Goal: Information Seeking & Learning: Learn about a topic

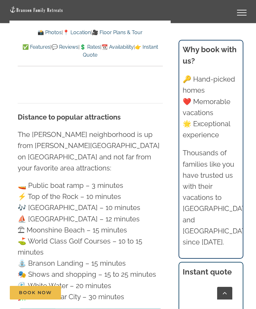
scroll to position [2013, 0]
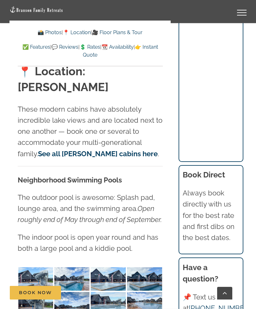
scroll to position [1545, 0]
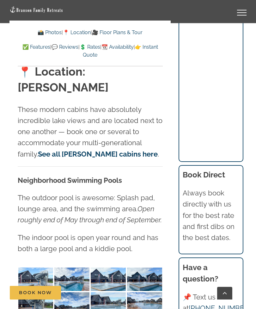
click at [108, 150] on link "See all Rocky Shores cabins here" at bounding box center [98, 154] width 120 height 8
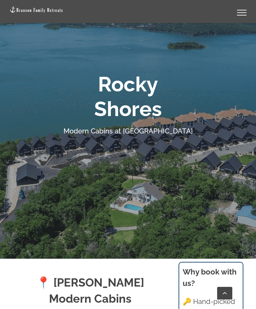
scroll to position [68, 0]
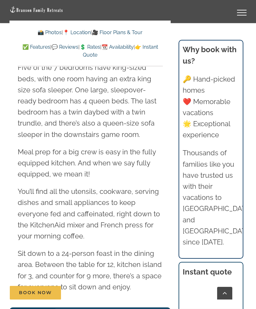
scroll to position [1079, 0]
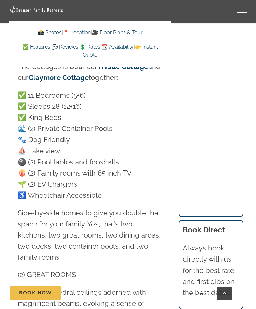
scroll to position [598, 0]
click at [160, 177] on p "✅ 11 Bedrooms (5+6) ✅ Sleeps 28 (12+16) ✅ King Beds 🌊 (2) Private Container Poo…" at bounding box center [90, 145] width 145 height 111
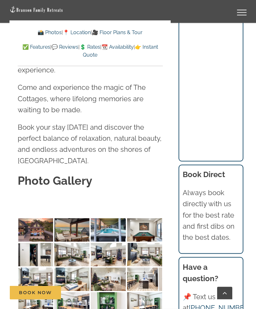
scroll to position [2168, 0]
click at [34, 218] on img at bounding box center [35, 229] width 35 height 23
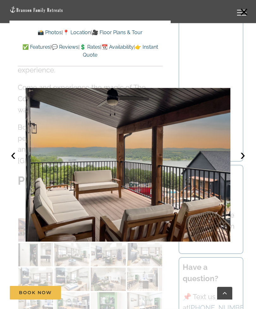
click at [241, 162] on button "›" at bounding box center [243, 155] width 14 height 14
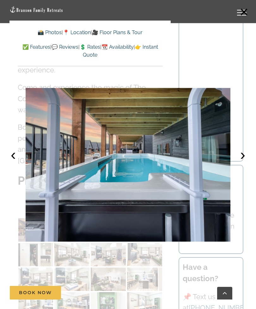
click at [237, 162] on button "›" at bounding box center [243, 155] width 14 height 14
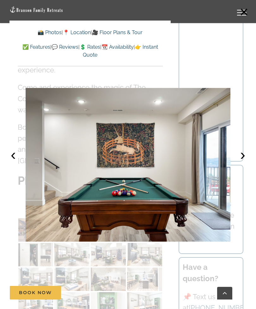
click at [241, 162] on button "›" at bounding box center [243, 155] width 14 height 14
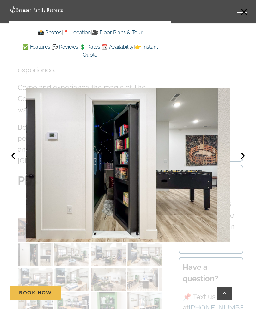
click at [242, 162] on button "›" at bounding box center [243, 155] width 14 height 14
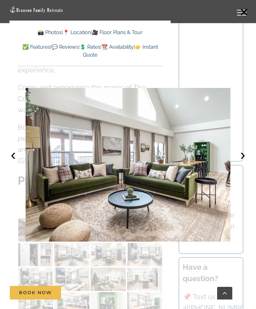
click at [13, 162] on button "‹" at bounding box center [13, 155] width 14 height 14
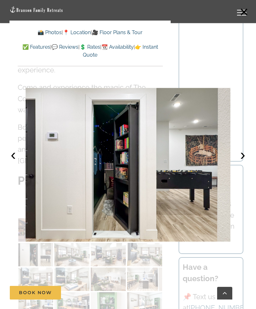
click at [242, 162] on button "›" at bounding box center [243, 155] width 14 height 14
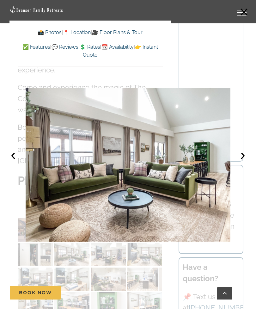
click at [241, 162] on button "›" at bounding box center [243, 155] width 14 height 14
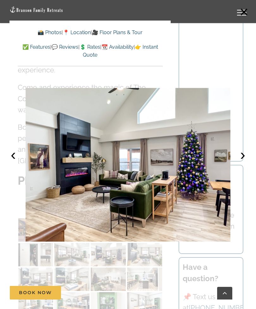
click at [242, 162] on button "›" at bounding box center [243, 155] width 14 height 14
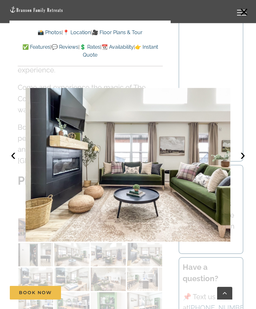
click at [242, 162] on button "›" at bounding box center [243, 155] width 14 height 14
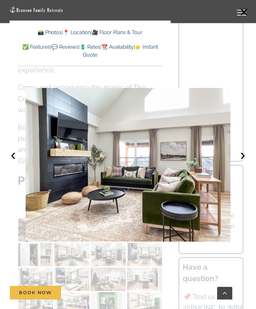
click at [242, 162] on button "›" at bounding box center [243, 155] width 14 height 14
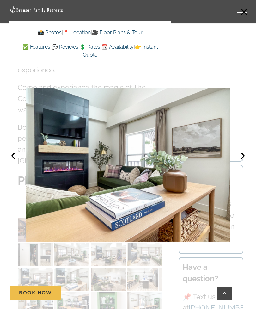
click at [242, 162] on button "›" at bounding box center [243, 155] width 14 height 14
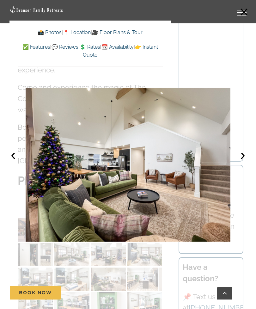
click at [243, 162] on button "›" at bounding box center [243, 155] width 14 height 14
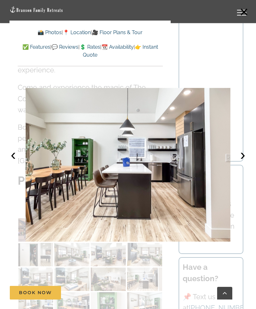
click at [243, 162] on button "›" at bounding box center [243, 155] width 14 height 14
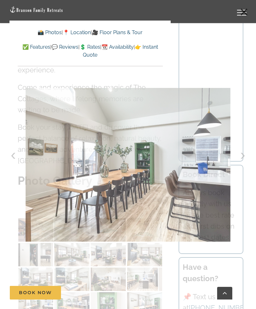
click at [250, 166] on div at bounding box center [128, 154] width 256 height 309
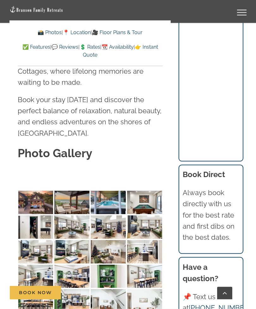
scroll to position [2196, 0]
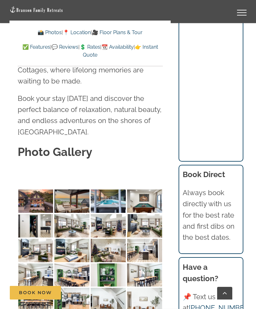
click at [38, 263] on img at bounding box center [35, 274] width 35 height 23
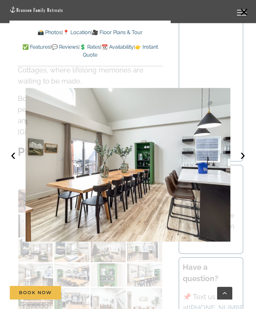
click at [244, 162] on button "›" at bounding box center [243, 155] width 14 height 14
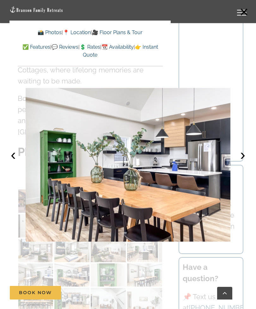
click at [241, 162] on button "›" at bounding box center [243, 155] width 14 height 14
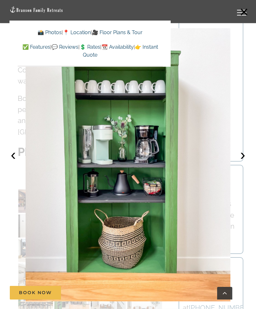
click at [243, 162] on button "›" at bounding box center [243, 155] width 14 height 14
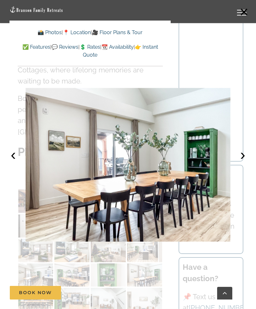
click at [242, 162] on button "›" at bounding box center [243, 155] width 14 height 14
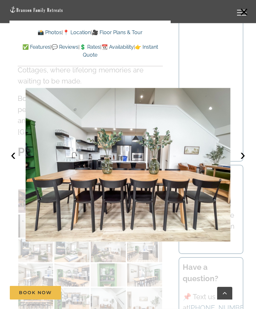
click at [243, 162] on button "›" at bounding box center [243, 155] width 14 height 14
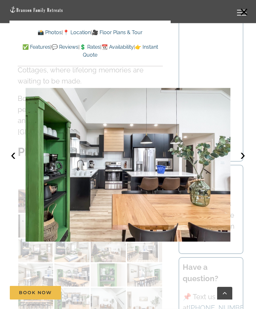
click at [243, 162] on button "›" at bounding box center [243, 155] width 14 height 14
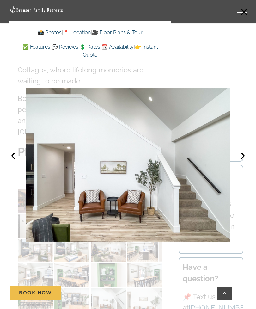
click at [245, 162] on button "›" at bounding box center [243, 155] width 14 height 14
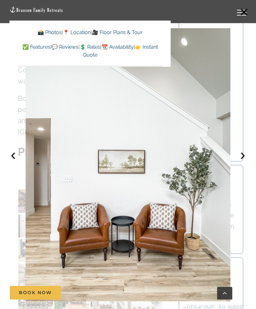
click at [243, 162] on button "›" at bounding box center [243, 155] width 14 height 14
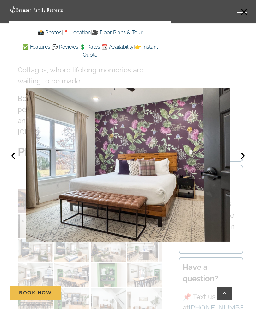
click at [243, 162] on button "›" at bounding box center [243, 155] width 14 height 14
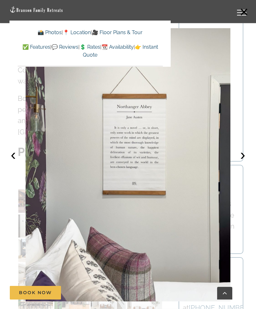
click at [245, 162] on button "›" at bounding box center [243, 155] width 14 height 14
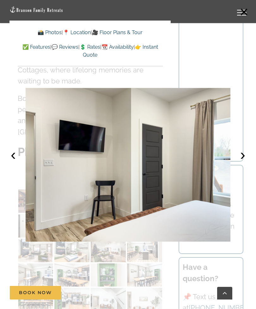
click at [246, 162] on button "›" at bounding box center [243, 155] width 14 height 14
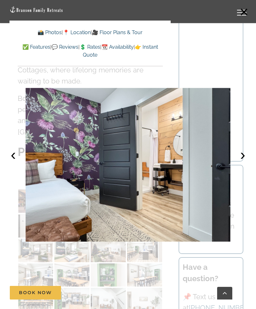
click at [246, 162] on button "›" at bounding box center [243, 155] width 14 height 14
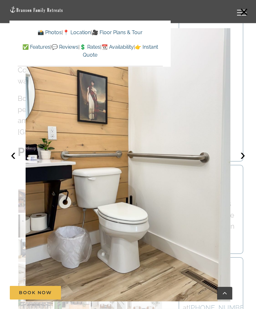
click at [250, 162] on button "›" at bounding box center [243, 155] width 14 height 14
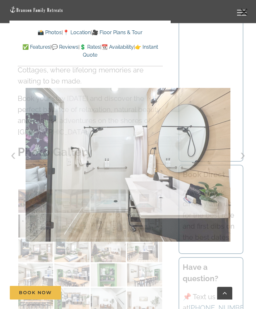
click at [252, 164] on div at bounding box center [128, 154] width 256 height 309
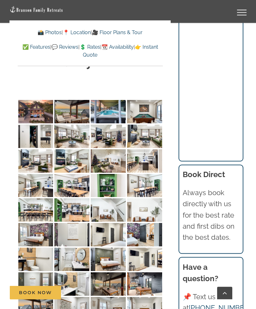
scroll to position [2286, 0]
click at [74, 248] on img at bounding box center [71, 259] width 35 height 23
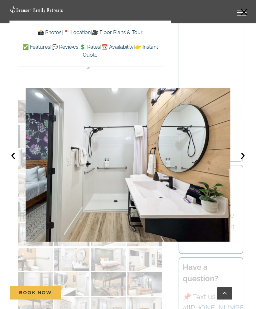
click at [240, 162] on button "›" at bounding box center [243, 155] width 14 height 14
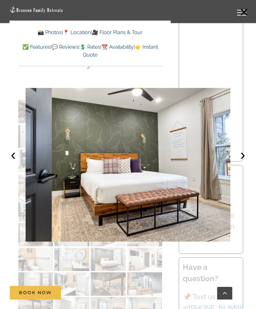
click at [243, 162] on button "›" at bounding box center [243, 155] width 14 height 14
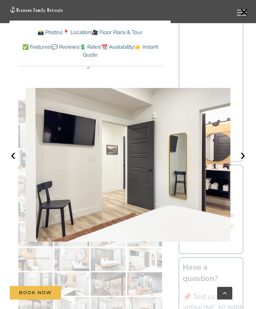
click at [244, 162] on button "›" at bounding box center [243, 155] width 14 height 14
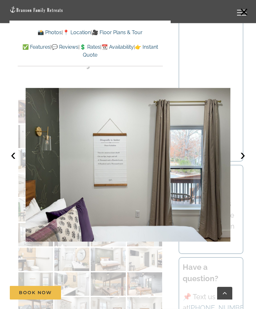
click at [243, 162] on button "›" at bounding box center [243, 155] width 14 height 14
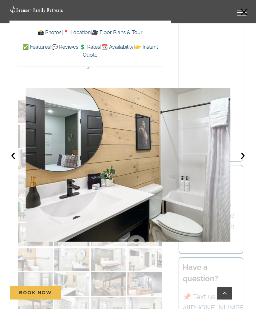
click at [243, 162] on button "›" at bounding box center [243, 155] width 14 height 14
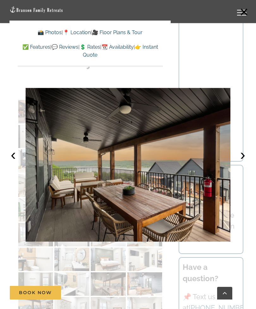
click at [243, 162] on button "›" at bounding box center [243, 155] width 14 height 14
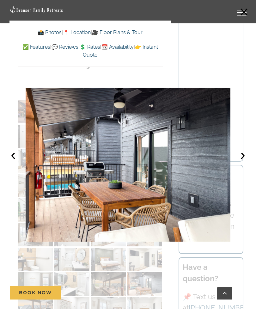
click at [242, 162] on button "›" at bounding box center [243, 155] width 14 height 14
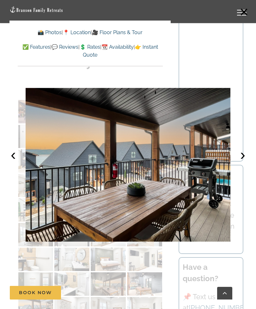
click at [243, 162] on button "›" at bounding box center [243, 155] width 14 height 14
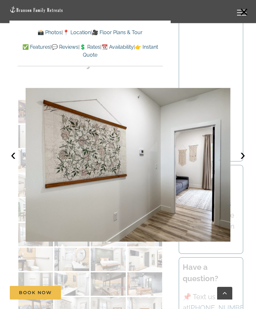
click at [243, 162] on button "›" at bounding box center [243, 155] width 14 height 14
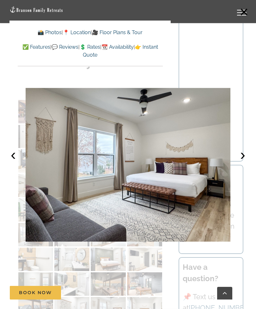
click at [241, 162] on button "›" at bounding box center [243, 155] width 14 height 14
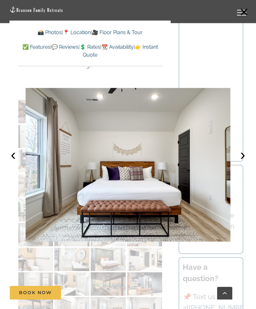
click at [243, 162] on button "›" at bounding box center [243, 155] width 14 height 14
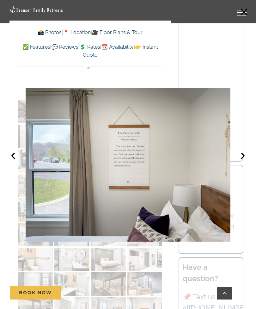
click at [243, 162] on button "›" at bounding box center [243, 155] width 14 height 14
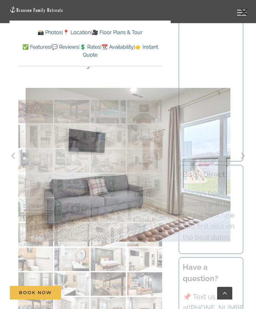
click at [251, 162] on div at bounding box center [128, 154] width 256 height 309
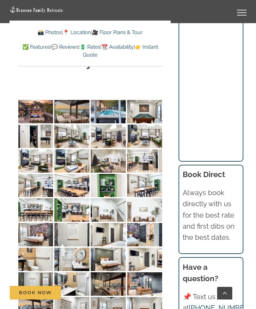
click at [245, 164] on div "Why book with us? 🔑 Hand-picked homes ❤️ Memorable vacations 🌟 Exceptional expe…" at bounding box center [211, 1] width 71 height 647
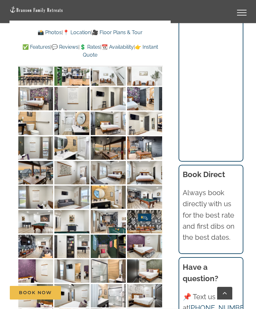
scroll to position [2424, 0]
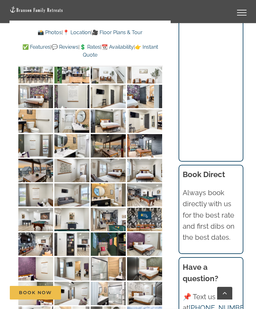
click at [67, 183] on img at bounding box center [71, 194] width 35 height 23
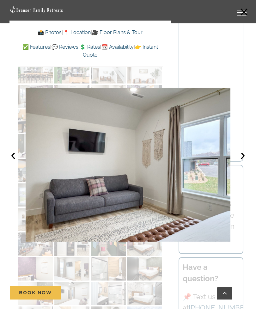
click at [240, 162] on button "›" at bounding box center [243, 155] width 14 height 14
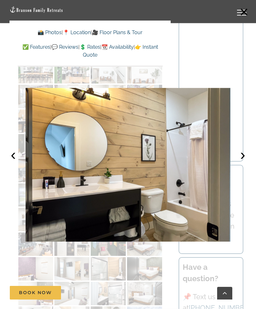
click at [241, 162] on button "›" at bounding box center [243, 155] width 14 height 14
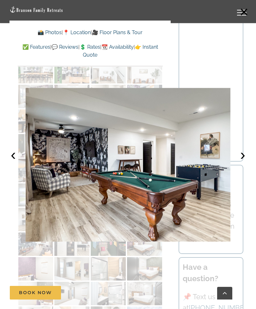
click at [242, 162] on button "›" at bounding box center [243, 155] width 14 height 14
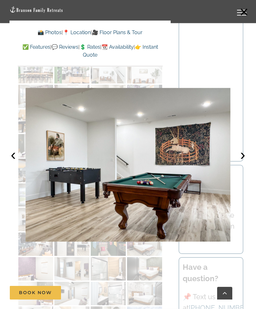
click at [241, 162] on button "›" at bounding box center [243, 155] width 14 height 14
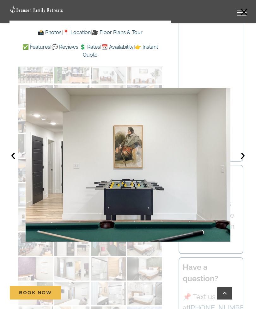
click at [241, 162] on button "›" at bounding box center [243, 155] width 14 height 14
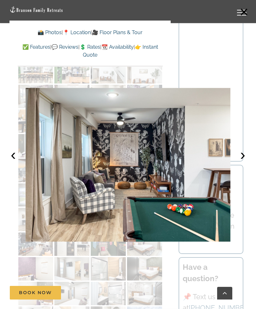
click at [241, 162] on button "›" at bounding box center [243, 155] width 14 height 14
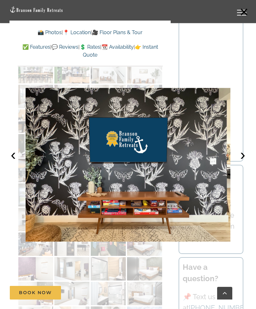
click at [243, 162] on button "›" at bounding box center [243, 155] width 14 height 14
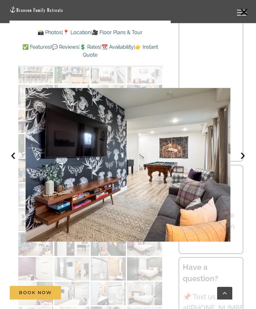
click at [243, 162] on button "›" at bounding box center [243, 155] width 14 height 14
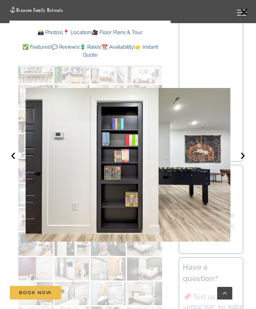
click at [238, 162] on button "›" at bounding box center [243, 155] width 14 height 14
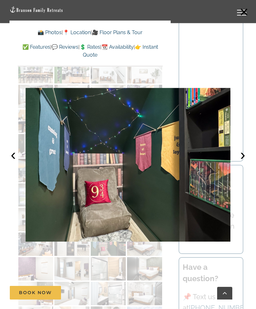
click at [241, 162] on button "›" at bounding box center [243, 155] width 14 height 14
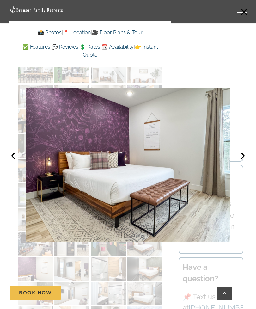
click at [244, 162] on button "›" at bounding box center [243, 155] width 14 height 14
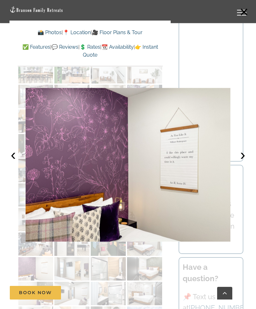
click at [240, 162] on button "›" at bounding box center [243, 155] width 14 height 14
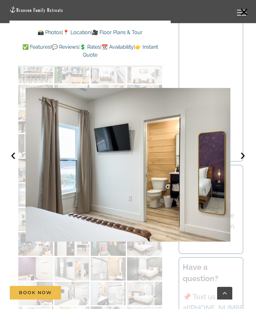
click at [242, 162] on button "›" at bounding box center [243, 155] width 14 height 14
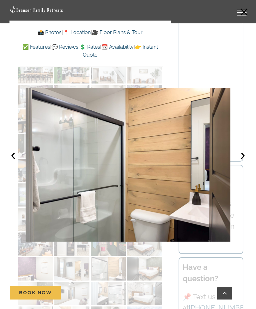
click at [240, 162] on button "›" at bounding box center [243, 155] width 14 height 14
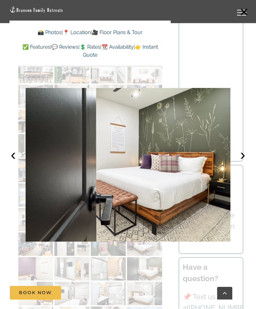
click at [242, 162] on button "›" at bounding box center [243, 155] width 14 height 14
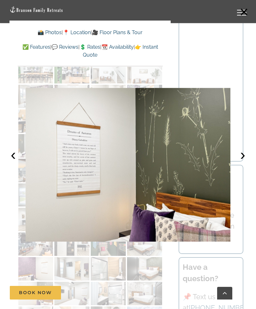
click at [243, 162] on button "›" at bounding box center [243, 155] width 14 height 14
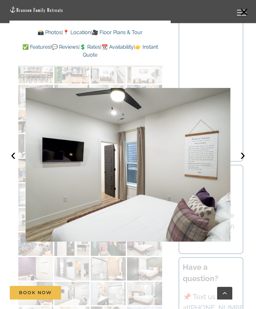
click at [242, 162] on button "›" at bounding box center [243, 155] width 14 height 14
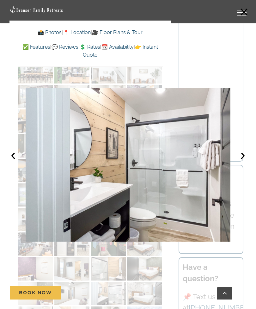
click at [243, 162] on button "›" at bounding box center [243, 155] width 14 height 14
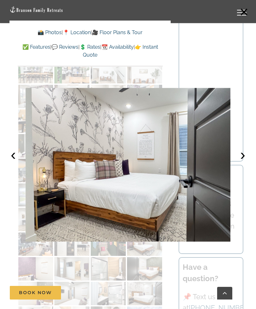
click at [239, 162] on button "›" at bounding box center [243, 155] width 14 height 14
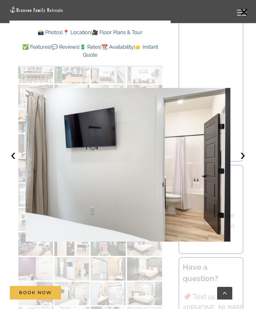
click at [240, 162] on button "›" at bounding box center [243, 155] width 14 height 14
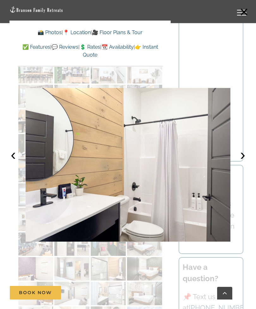
click at [243, 162] on button "›" at bounding box center [243, 155] width 14 height 14
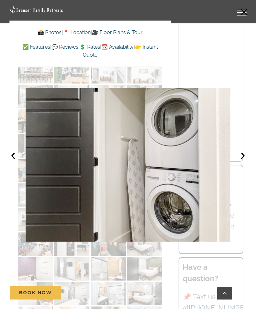
click at [242, 162] on button "›" at bounding box center [243, 155] width 14 height 14
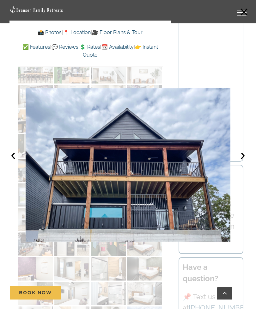
click at [243, 162] on button "›" at bounding box center [243, 155] width 14 height 14
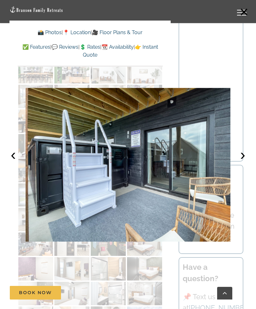
click at [241, 162] on button "›" at bounding box center [243, 155] width 14 height 14
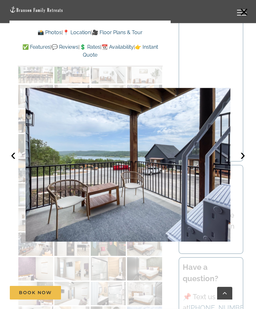
click at [239, 162] on button "›" at bounding box center [243, 155] width 14 height 14
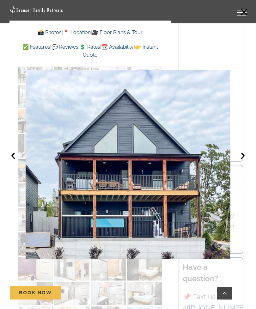
click at [242, 162] on button "›" at bounding box center [243, 155] width 14 height 14
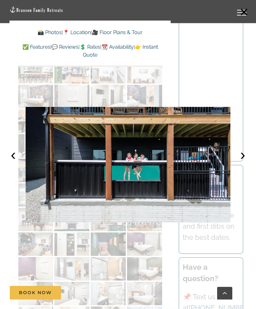
click at [241, 162] on button "›" at bounding box center [243, 155] width 14 height 14
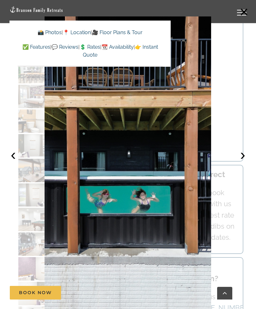
click at [243, 162] on button "›" at bounding box center [243, 155] width 14 height 14
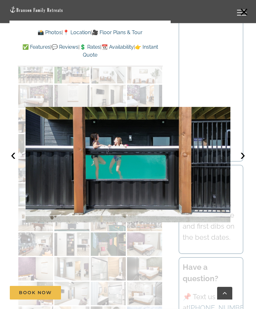
click at [237, 162] on button "›" at bounding box center [243, 155] width 14 height 14
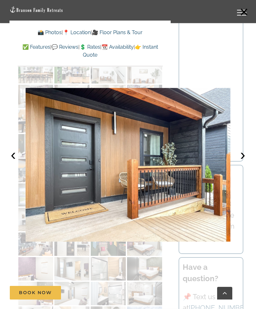
click at [239, 162] on button "›" at bounding box center [243, 155] width 14 height 14
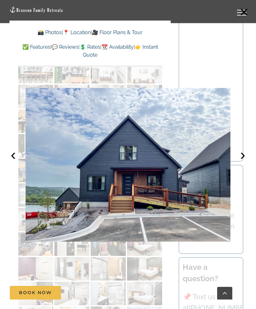
click at [240, 162] on button "›" at bounding box center [243, 155] width 14 height 14
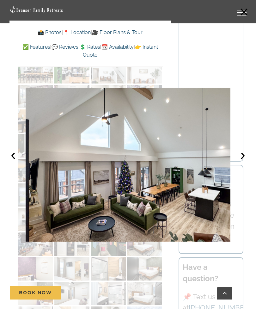
click at [244, 162] on button "›" at bounding box center [243, 155] width 14 height 14
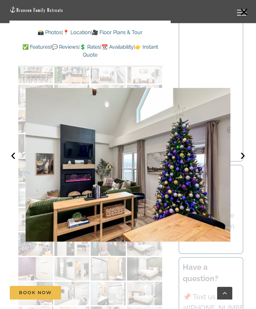
click at [244, 162] on button "›" at bounding box center [243, 155] width 14 height 14
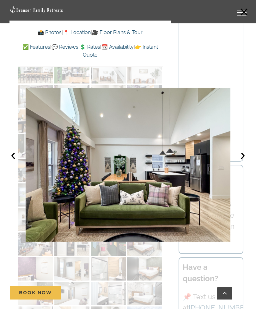
click at [238, 162] on button "›" at bounding box center [243, 155] width 14 height 14
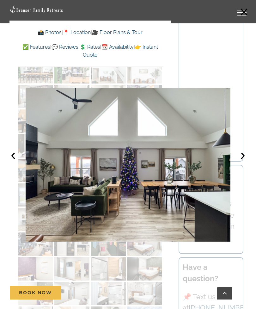
click at [229, 169] on img at bounding box center [128, 165] width 205 height 154
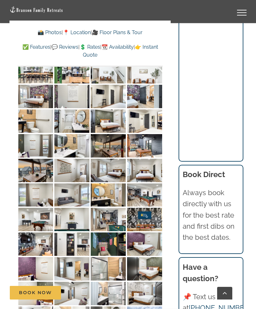
click at [232, 169] on h3 "Book Direct" at bounding box center [211, 174] width 57 height 11
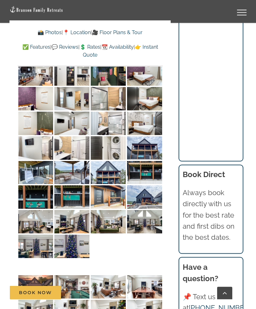
scroll to position [2597, 0]
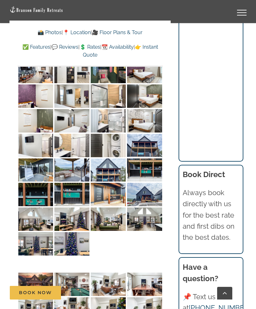
click at [77, 207] on img at bounding box center [71, 218] width 35 height 23
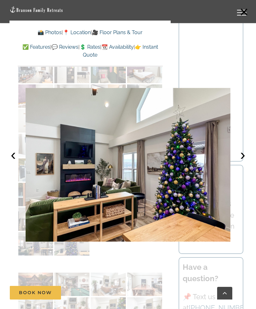
click at [242, 162] on button "›" at bounding box center [243, 155] width 14 height 14
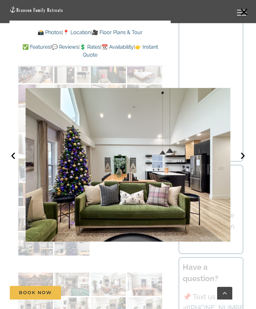
click at [243, 162] on button "›" at bounding box center [243, 155] width 14 height 14
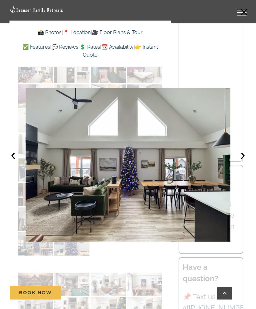
click at [243, 162] on button "›" at bounding box center [243, 155] width 14 height 14
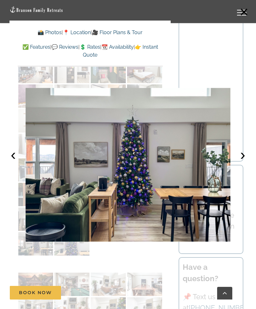
click at [242, 162] on button "›" at bounding box center [243, 155] width 14 height 14
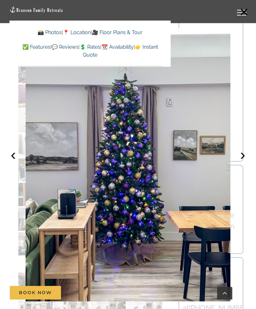
click at [243, 162] on button "›" at bounding box center [243, 155] width 14 height 14
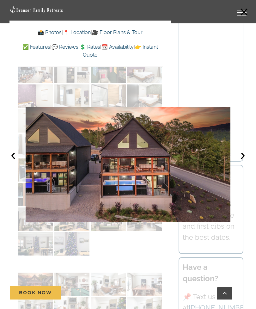
click at [243, 162] on button "›" at bounding box center [243, 155] width 14 height 14
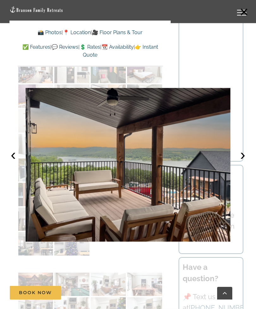
click at [244, 162] on button "›" at bounding box center [243, 155] width 14 height 14
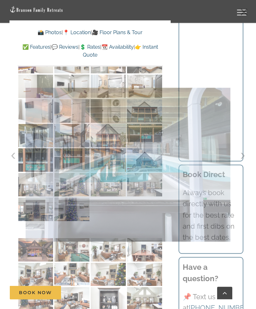
scroll to position [2632, 0]
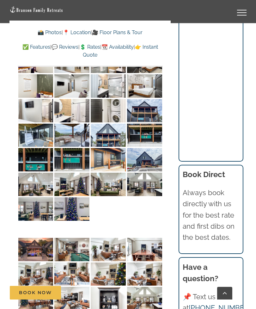
click at [32, 238] on img at bounding box center [35, 249] width 35 height 23
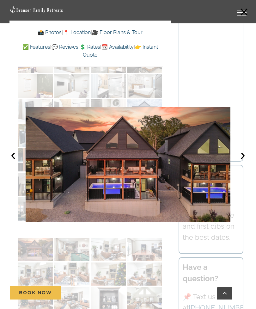
click at [243, 162] on button "›" at bounding box center [243, 155] width 14 height 14
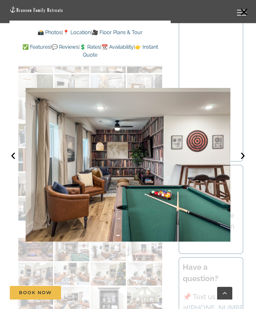
click at [244, 162] on button "›" at bounding box center [243, 155] width 14 height 14
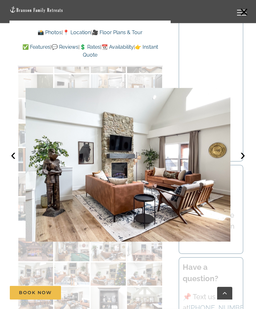
click at [243, 162] on button "›" at bounding box center [243, 155] width 14 height 14
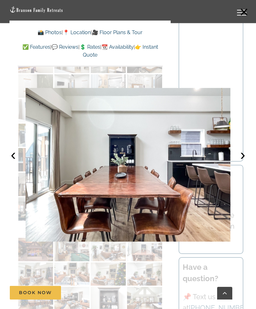
click at [241, 162] on button "›" at bounding box center [243, 155] width 14 height 14
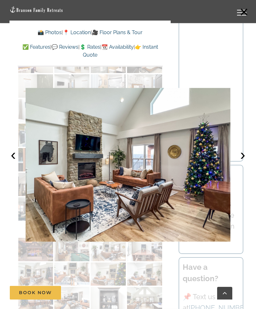
click at [242, 162] on button "›" at bounding box center [243, 155] width 14 height 14
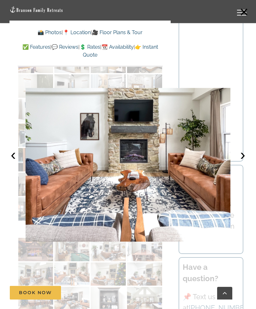
click at [243, 162] on button "›" at bounding box center [243, 155] width 14 height 14
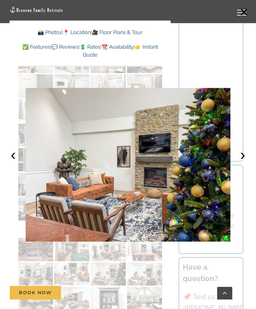
click at [244, 162] on button "›" at bounding box center [243, 155] width 14 height 14
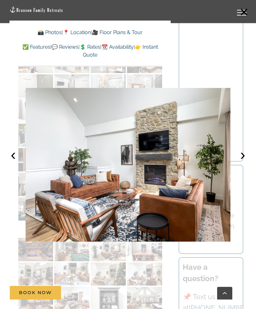
click at [244, 162] on button "›" at bounding box center [243, 155] width 14 height 14
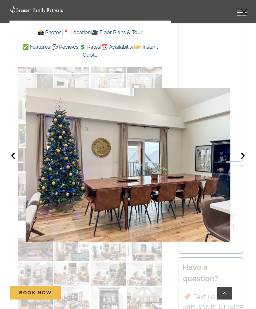
click at [243, 162] on button "›" at bounding box center [243, 155] width 14 height 14
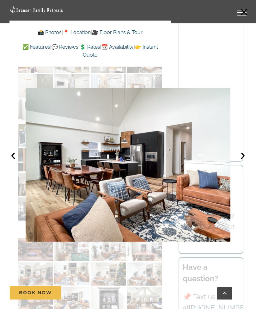
click at [241, 162] on button "›" at bounding box center [243, 155] width 14 height 14
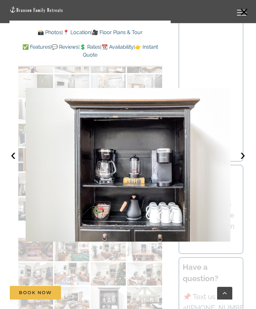
click at [245, 162] on button "›" at bounding box center [243, 155] width 14 height 14
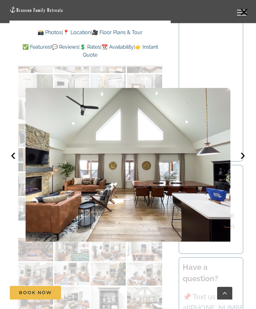
click at [243, 162] on button "›" at bounding box center [243, 155] width 14 height 14
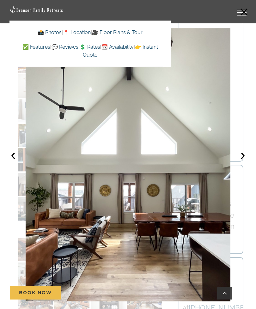
click at [240, 162] on button "›" at bounding box center [243, 155] width 14 height 14
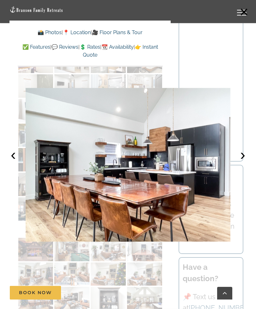
click at [241, 162] on button "›" at bounding box center [243, 155] width 14 height 14
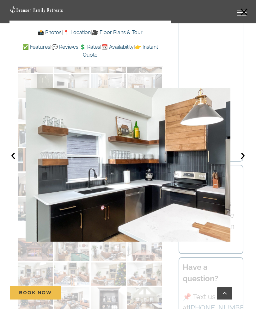
click at [240, 162] on button "›" at bounding box center [243, 155] width 14 height 14
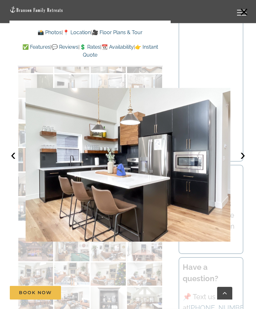
click at [242, 162] on button "›" at bounding box center [243, 155] width 14 height 14
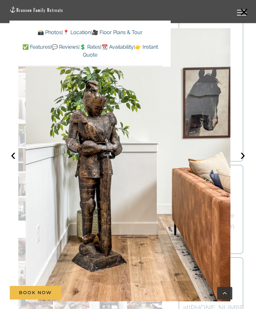
click at [239, 162] on button "›" at bounding box center [243, 155] width 14 height 14
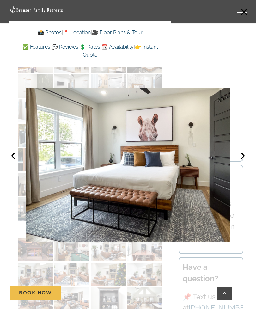
click at [242, 162] on button "›" at bounding box center [243, 155] width 14 height 14
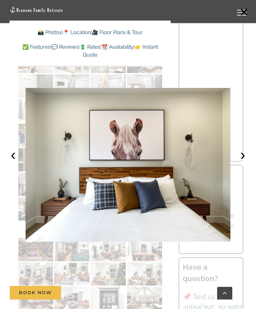
click at [245, 162] on button "›" at bounding box center [243, 155] width 14 height 14
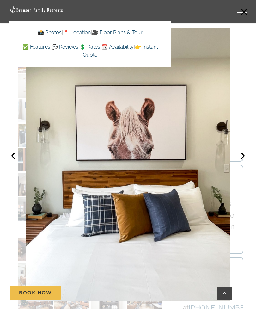
click at [243, 162] on button "›" at bounding box center [243, 155] width 14 height 14
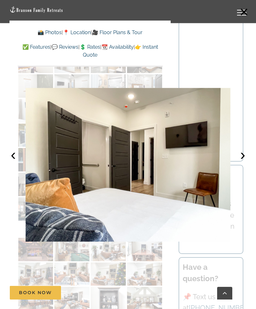
click at [243, 162] on button "›" at bounding box center [243, 155] width 14 height 14
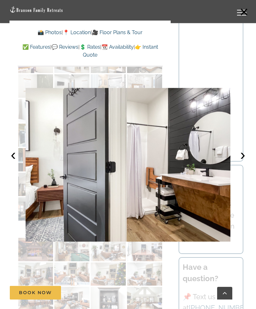
click at [247, 162] on button "›" at bounding box center [243, 155] width 14 height 14
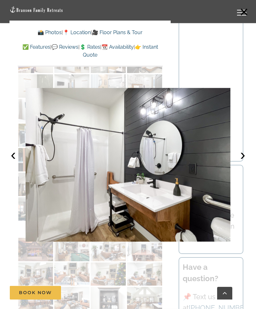
click at [248, 162] on button "›" at bounding box center [243, 155] width 14 height 14
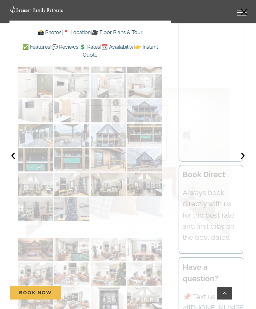
click at [254, 164] on div at bounding box center [128, 154] width 256 height 309
click at [244, 162] on button "›" at bounding box center [243, 155] width 14 height 14
click at [247, 162] on button "›" at bounding box center [243, 155] width 14 height 14
click at [163, 194] on img at bounding box center [128, 165] width 205 height 154
click at [14, 162] on button "‹" at bounding box center [13, 155] width 14 height 14
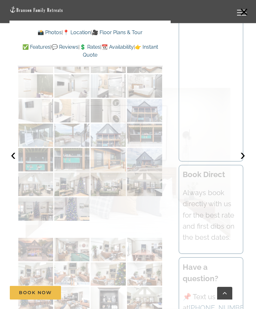
click at [12, 162] on button "‹" at bounding box center [13, 155] width 14 height 14
click at [243, 11] on button "×" at bounding box center [244, 12] width 14 height 14
click at [243, 14] on button "×" at bounding box center [244, 12] width 14 height 14
click at [242, 11] on button "×" at bounding box center [244, 12] width 14 height 14
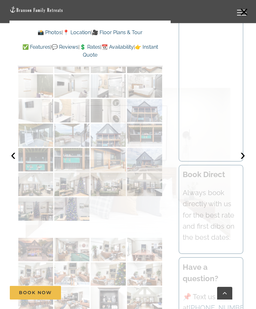
click at [243, 7] on button "×" at bounding box center [244, 12] width 14 height 14
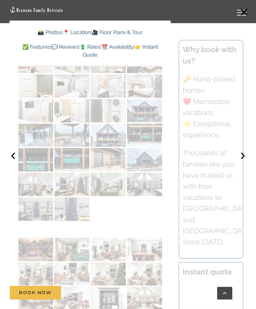
scroll to position [2642, 0]
